Goal: Obtain resource: Obtain resource

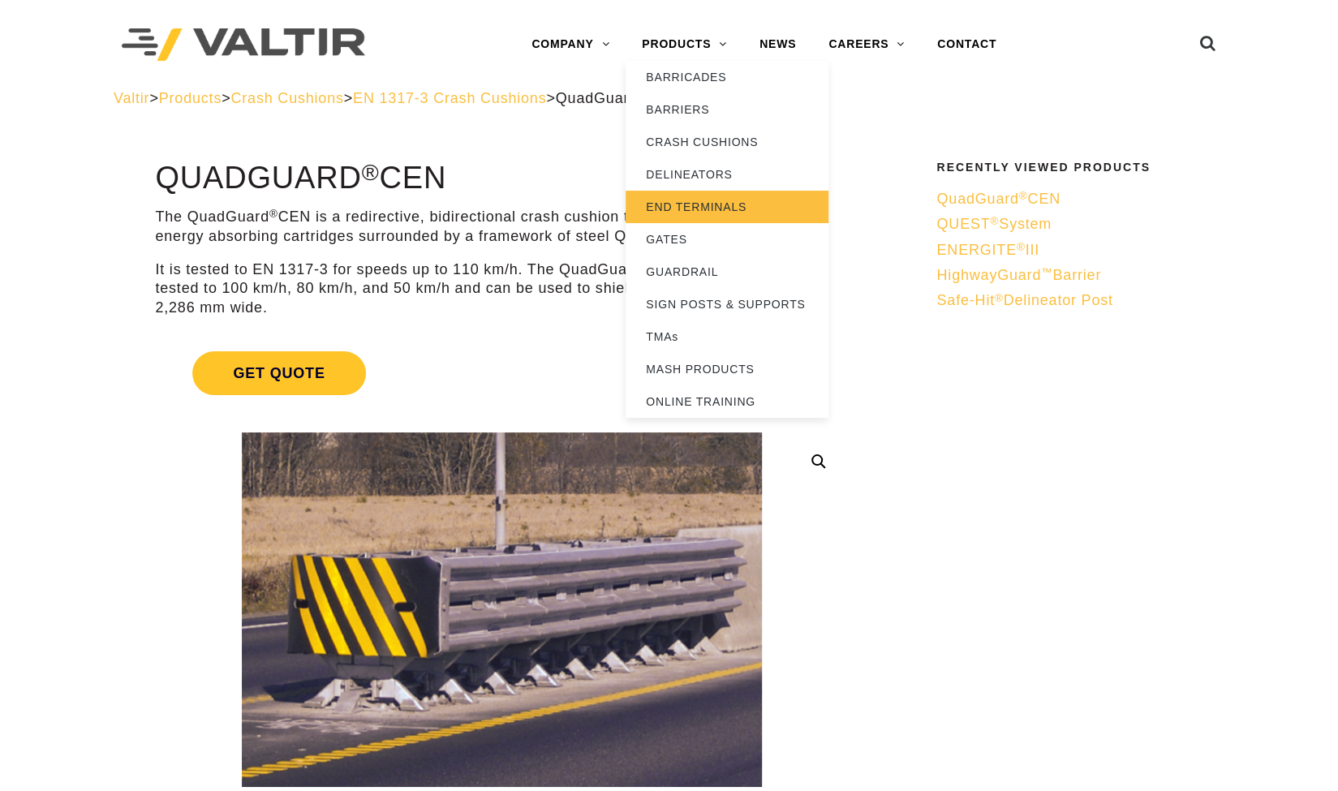
click at [673, 212] on link "END TERMINALS" at bounding box center [727, 207] width 203 height 32
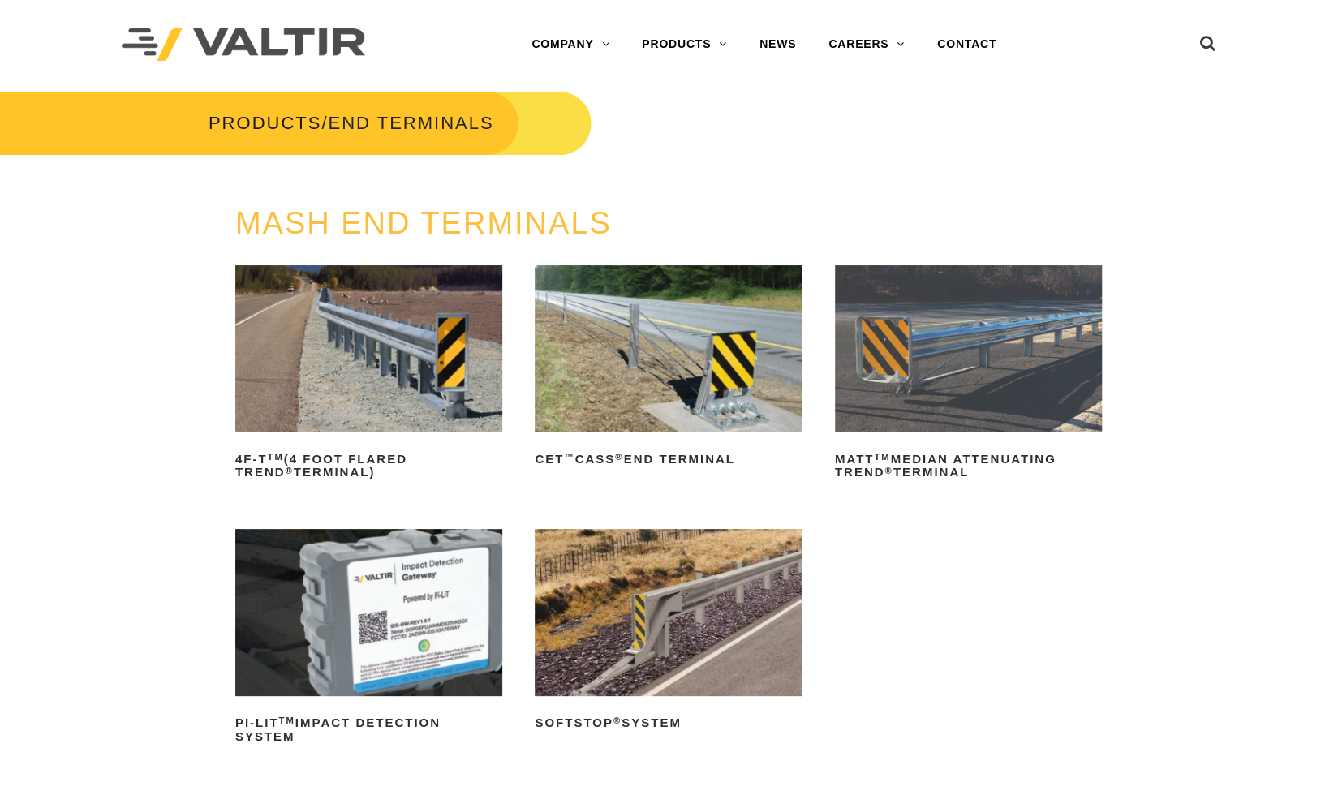
click at [369, 403] on img at bounding box center [368, 348] width 267 height 167
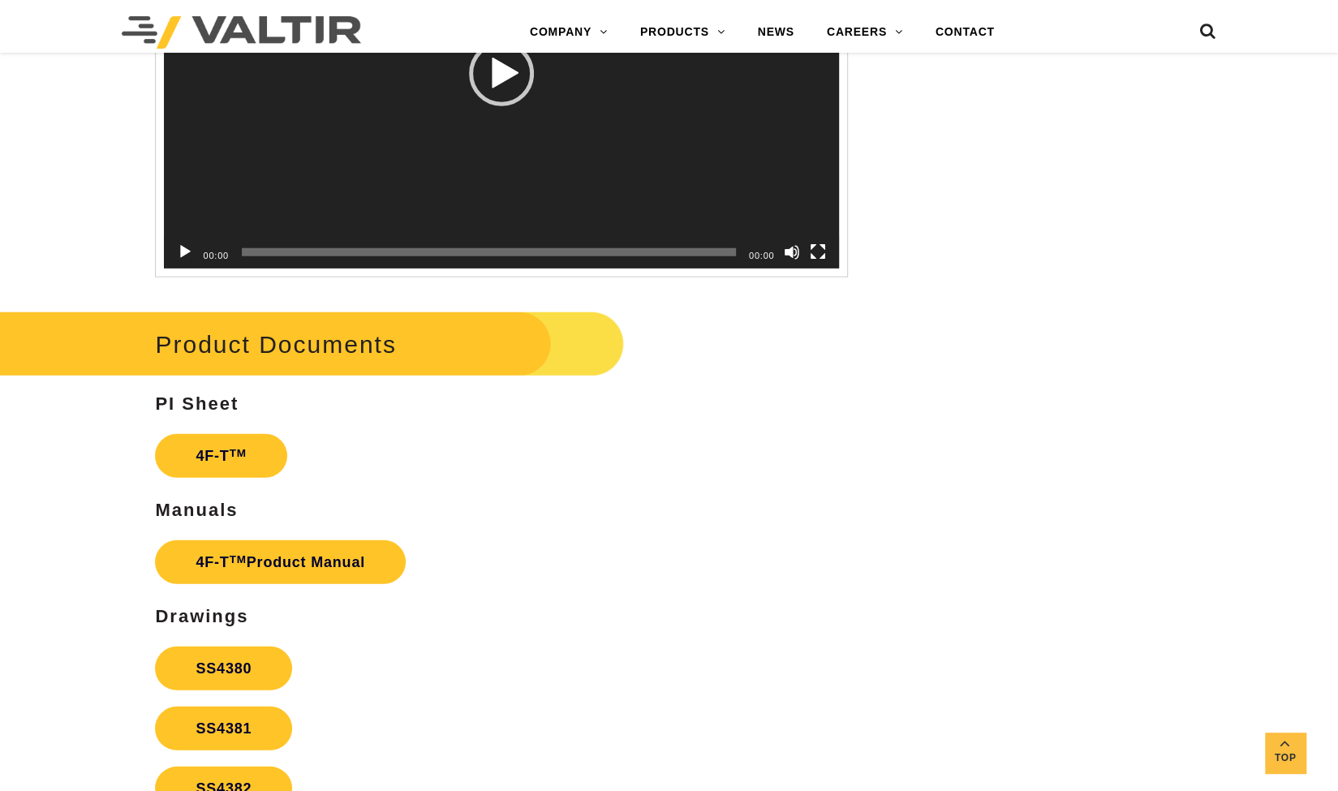
scroll to position [2685, 0]
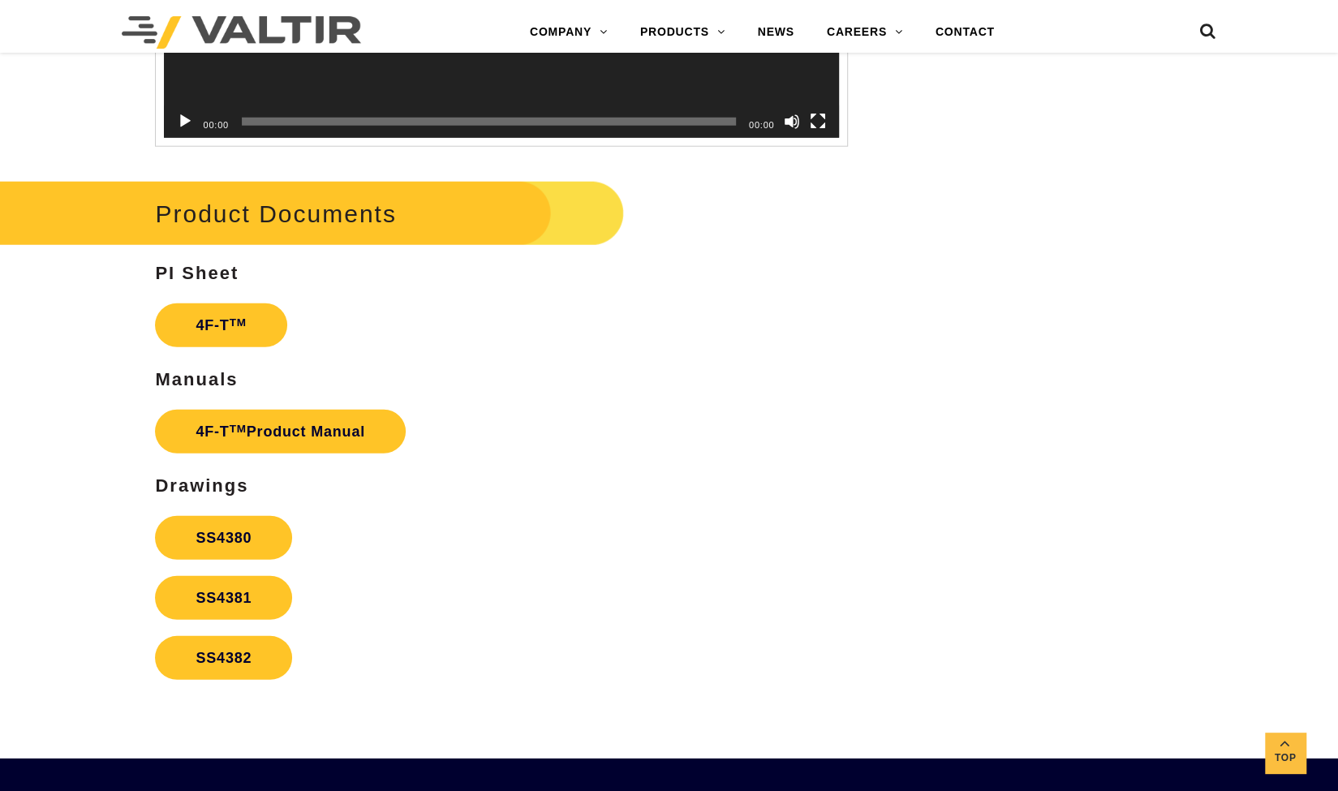
click at [217, 210] on h2 "Product Documents" at bounding box center [290, 213] width 670 height 75
drag, startPoint x: 154, startPoint y: 212, endPoint x: 399, endPoint y: 230, distance: 245.7
click at [399, 230] on h2 "Product Documents" at bounding box center [290, 213] width 670 height 75
copy h2 "Product Documents"
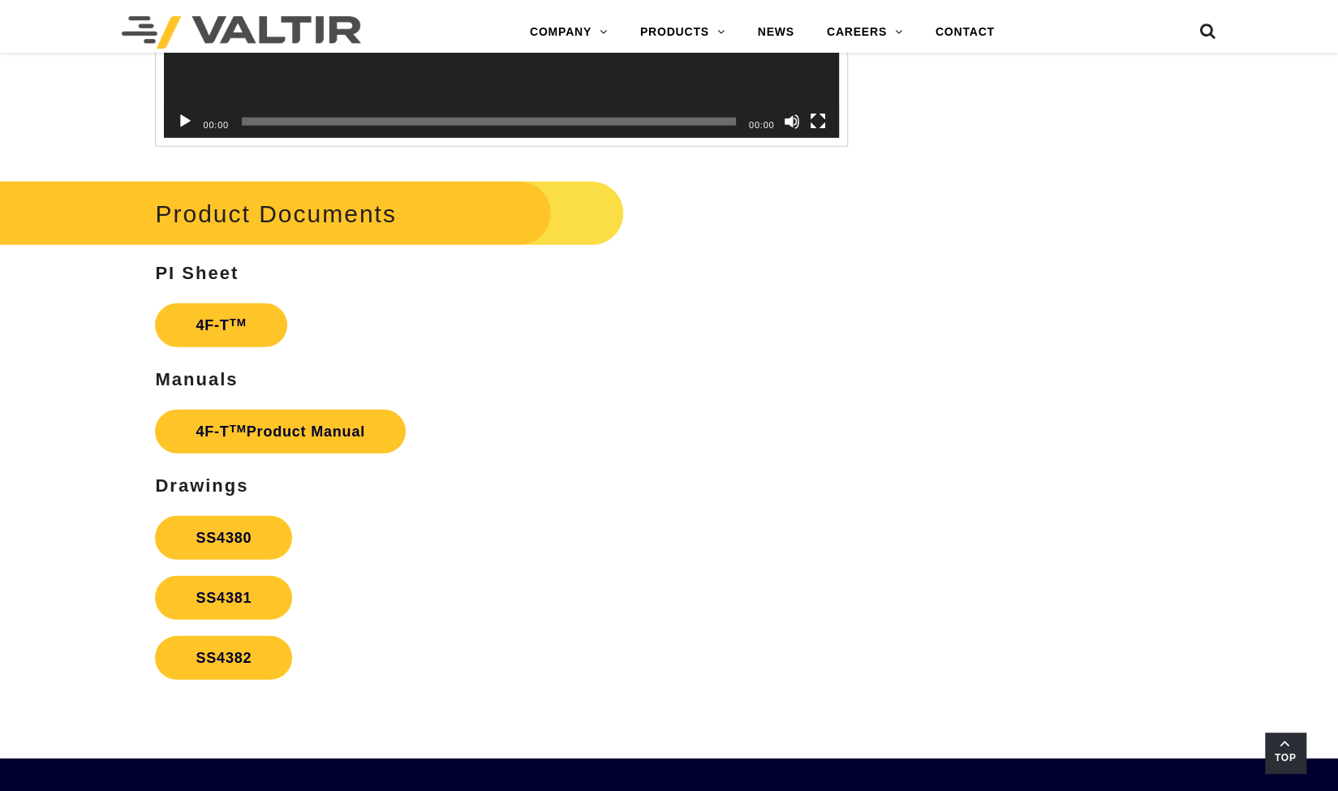
click at [1276, 749] on span "Top" at bounding box center [1285, 758] width 41 height 19
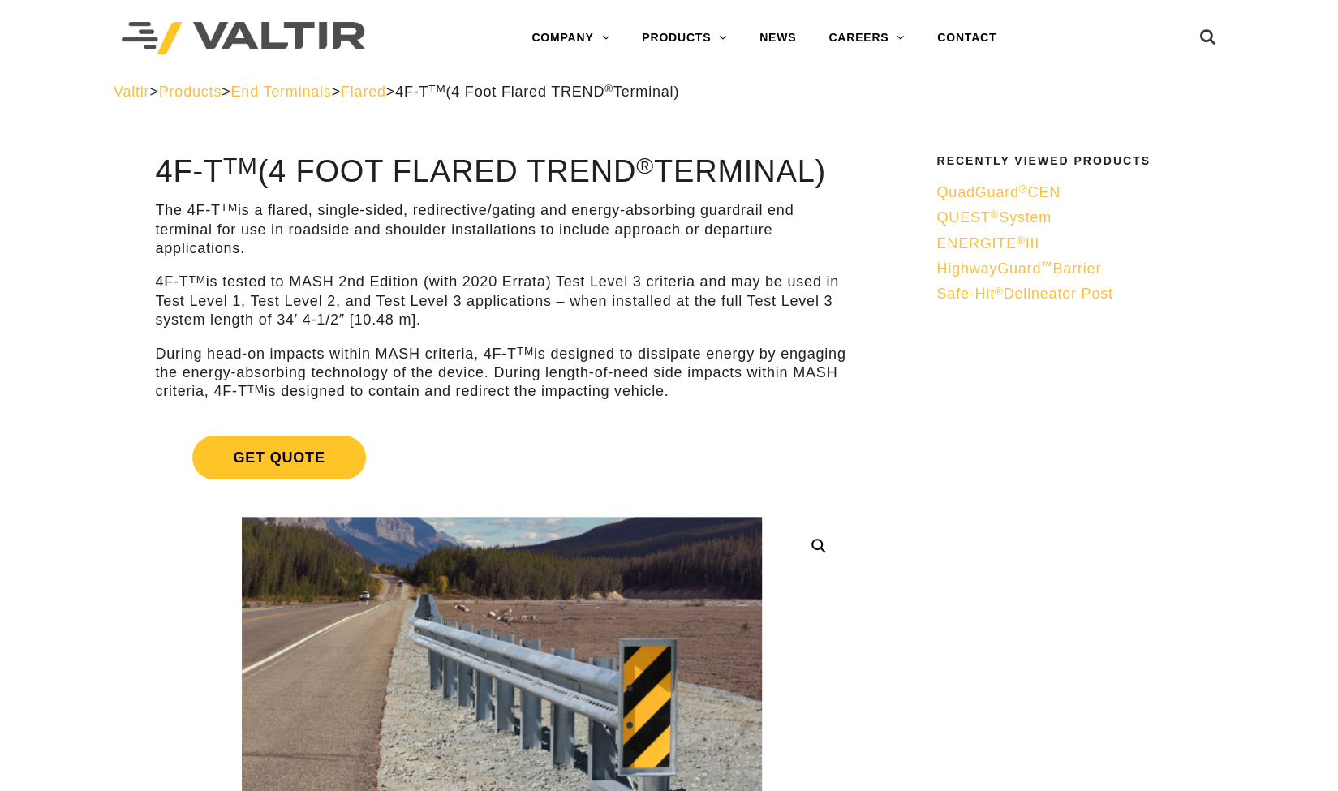
scroll to position [4, 0]
